Goal: Task Accomplishment & Management: Manage account settings

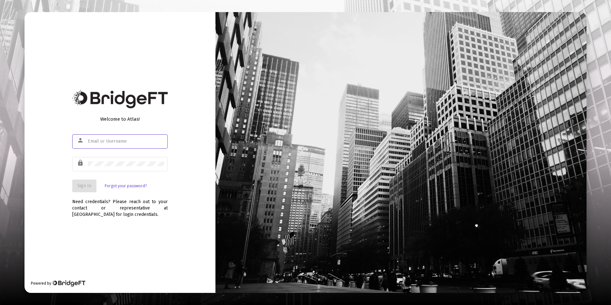
type input "[PERSON_NAME][EMAIL_ADDRESS][DOMAIN_NAME]"
click at [91, 180] on button "Sign In" at bounding box center [84, 186] width 24 height 13
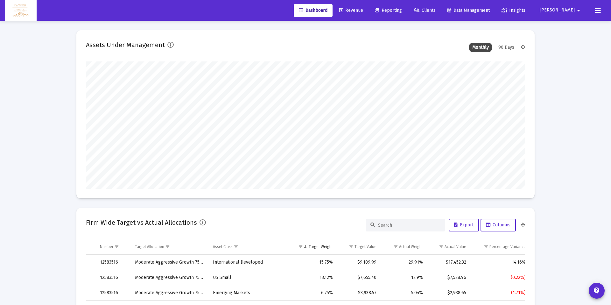
scroll to position [127, 237]
type input "[DATE]"
type input "5280-01-01"
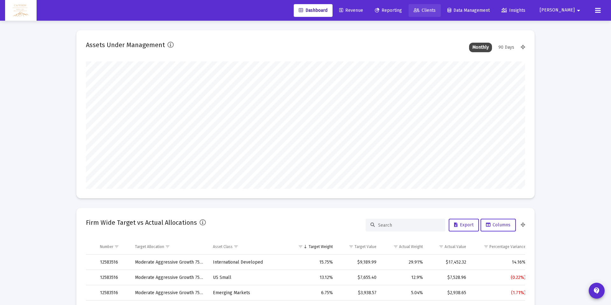
click at [436, 12] on span "Clients" at bounding box center [425, 10] width 22 height 5
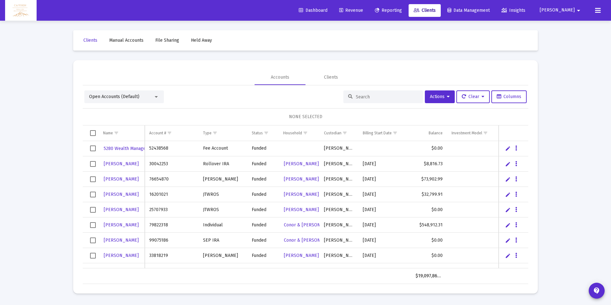
click at [365, 97] on input at bounding box center [387, 96] width 62 height 5
type input "[PERSON_NAME]"
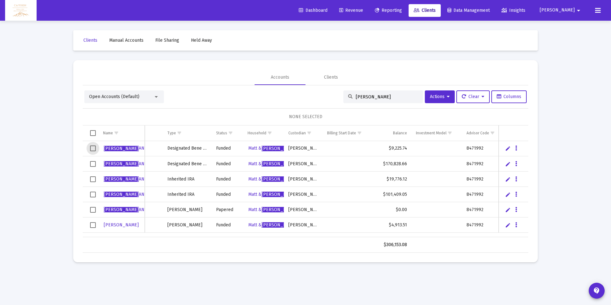
click at [93, 148] on span "Select row" at bounding box center [93, 149] width 6 height 6
click at [93, 161] on span "Select row" at bounding box center [93, 164] width 6 height 6
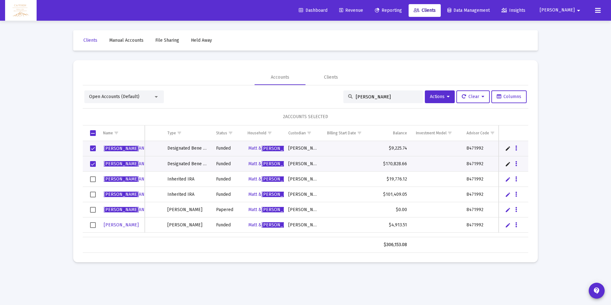
click at [91, 175] on td "Data grid" at bounding box center [91, 179] width 16 height 15
click at [91, 181] on span "Select row" at bounding box center [93, 179] width 6 height 6
click at [93, 196] on span "Select row" at bounding box center [93, 195] width 6 height 6
click at [90, 178] on span "Select row" at bounding box center [93, 179] width 6 height 6
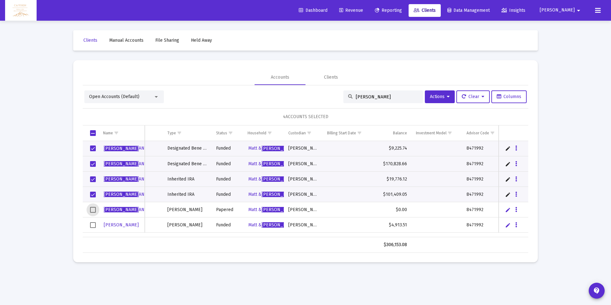
click at [92, 210] on span "Select row" at bounding box center [93, 210] width 6 height 6
click at [93, 226] on span "Select row" at bounding box center [93, 225] width 6 height 6
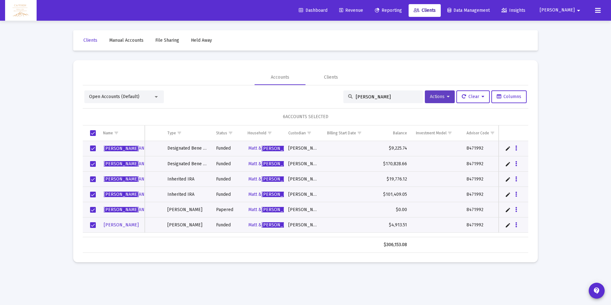
click at [440, 93] on button "Actions" at bounding box center [440, 96] width 30 height 13
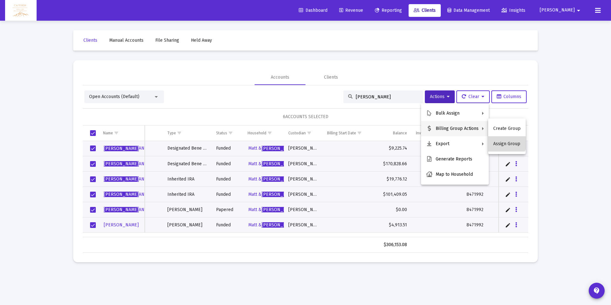
click at [505, 141] on button "Assign Group" at bounding box center [507, 143] width 38 height 15
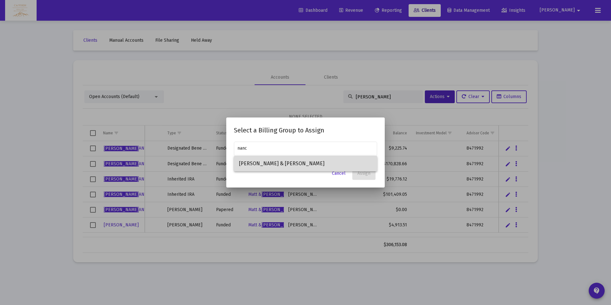
click at [313, 167] on span "[PERSON_NAME] & [PERSON_NAME]" at bounding box center [305, 163] width 133 height 15
type input "[PERSON_NAME] & [PERSON_NAME]"
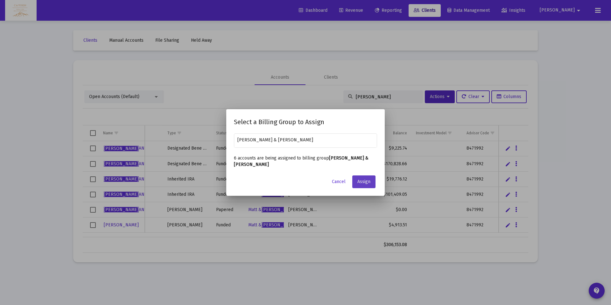
click at [368, 181] on span "Assign" at bounding box center [364, 181] width 13 height 5
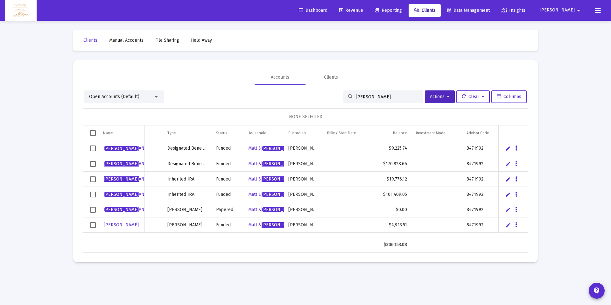
click at [402, 11] on span "Reporting" at bounding box center [388, 10] width 27 height 5
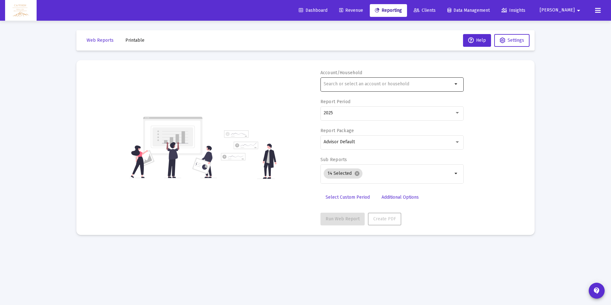
click at [356, 84] on input "text" at bounding box center [388, 84] width 129 height 5
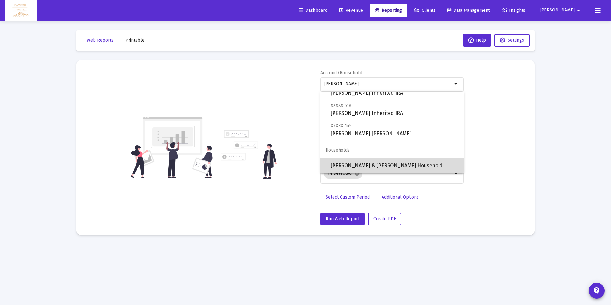
click at [367, 161] on span "[PERSON_NAME] & [PERSON_NAME] Household" at bounding box center [395, 165] width 128 height 15
type input "[PERSON_NAME] & [PERSON_NAME] Household"
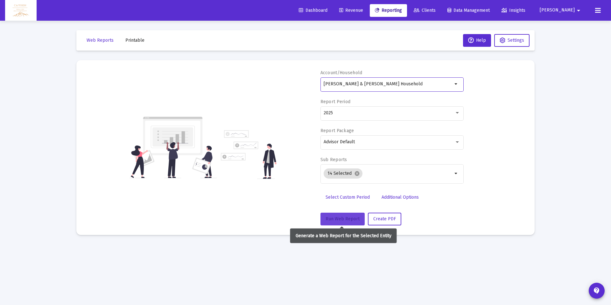
click at [342, 222] on button "Run Web Report" at bounding box center [343, 219] width 44 height 13
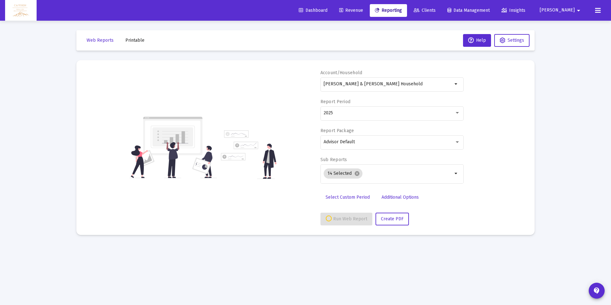
select select "View all"
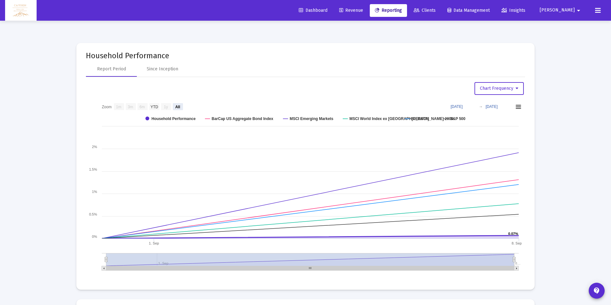
scroll to position [886, 0]
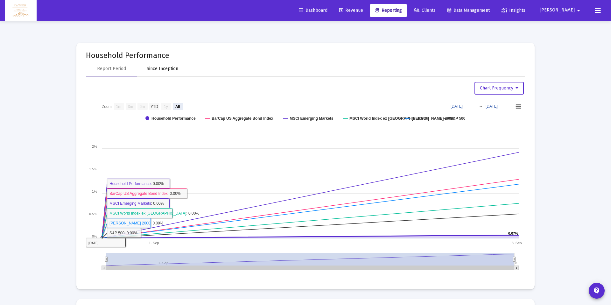
click at [166, 68] on div "Since Inception" at bounding box center [163, 69] width 32 height 6
select select "View all"
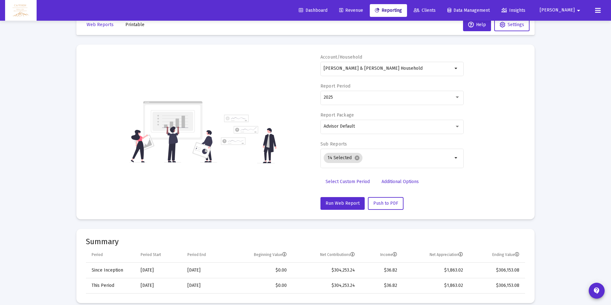
scroll to position [0, 0]
